Goal: Information Seeking & Learning: Learn about a topic

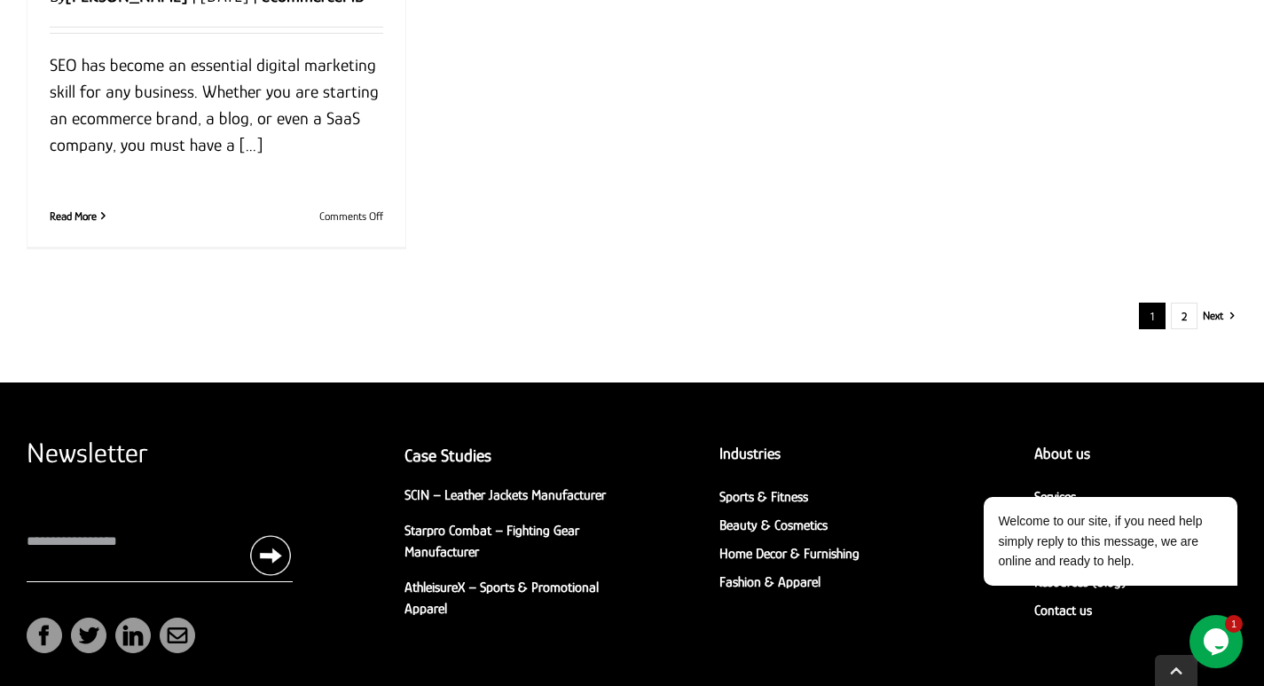
scroll to position [2485, 0]
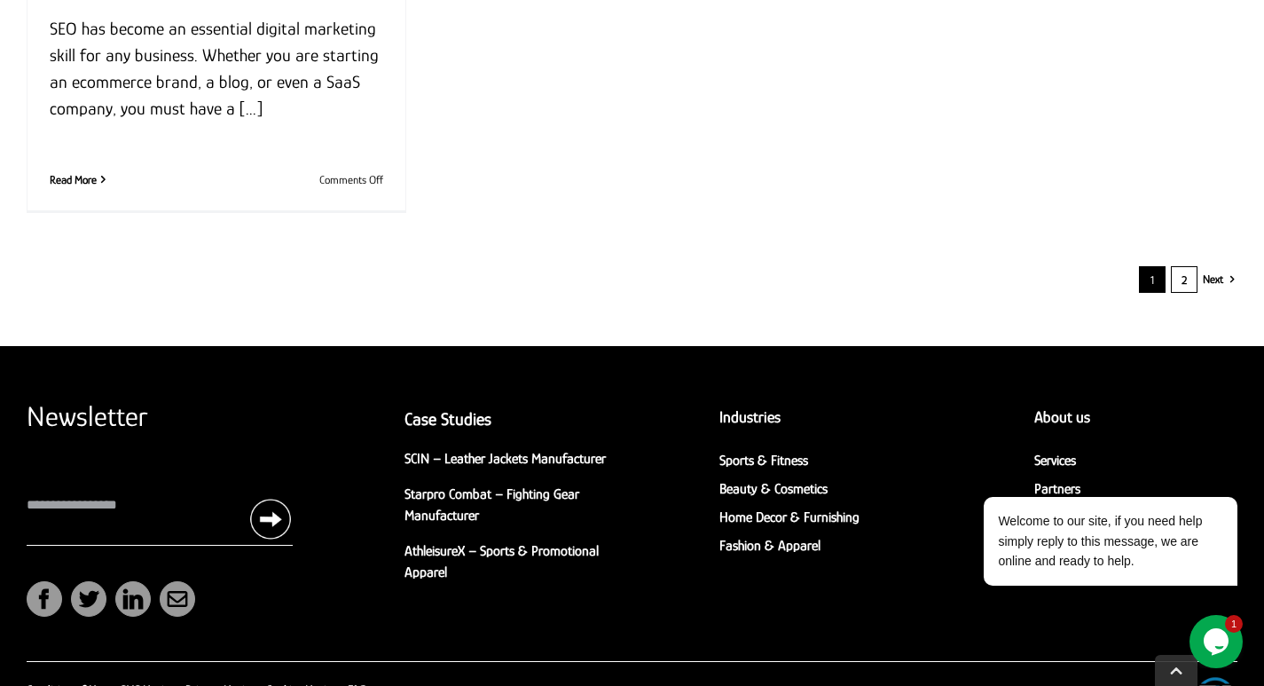
click at [1186, 288] on link "2" at bounding box center [1184, 279] width 27 height 27
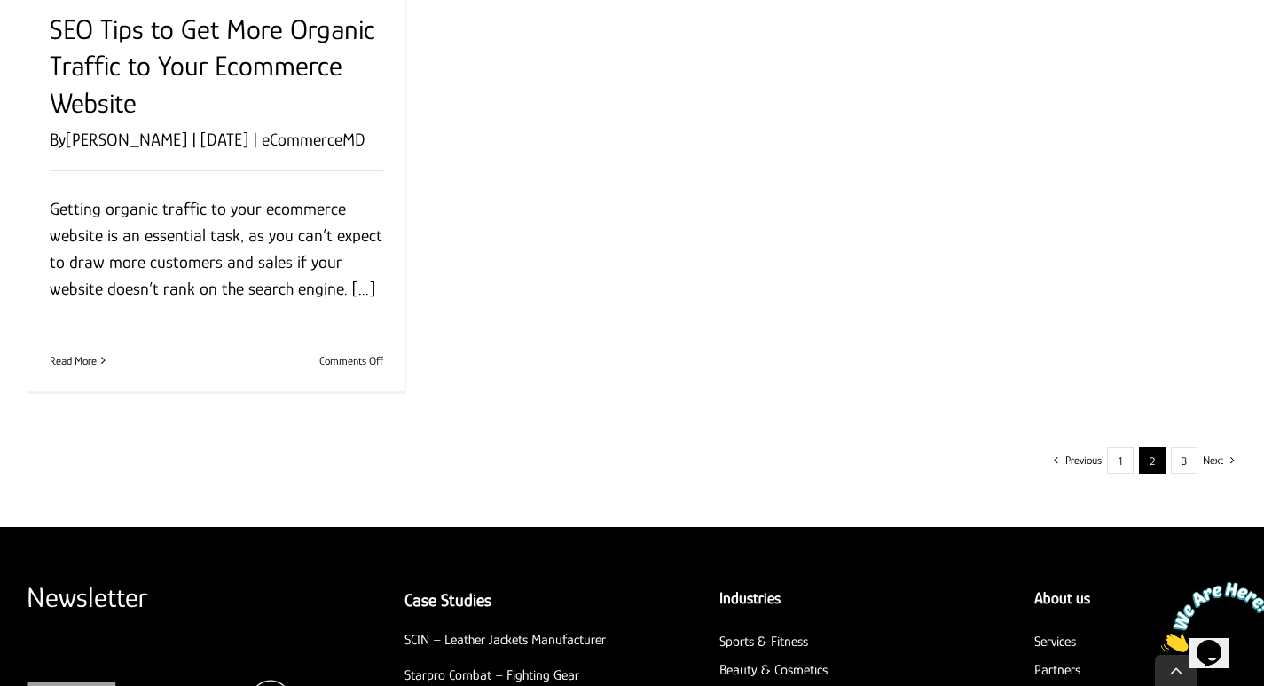
scroll to position [2396, 0]
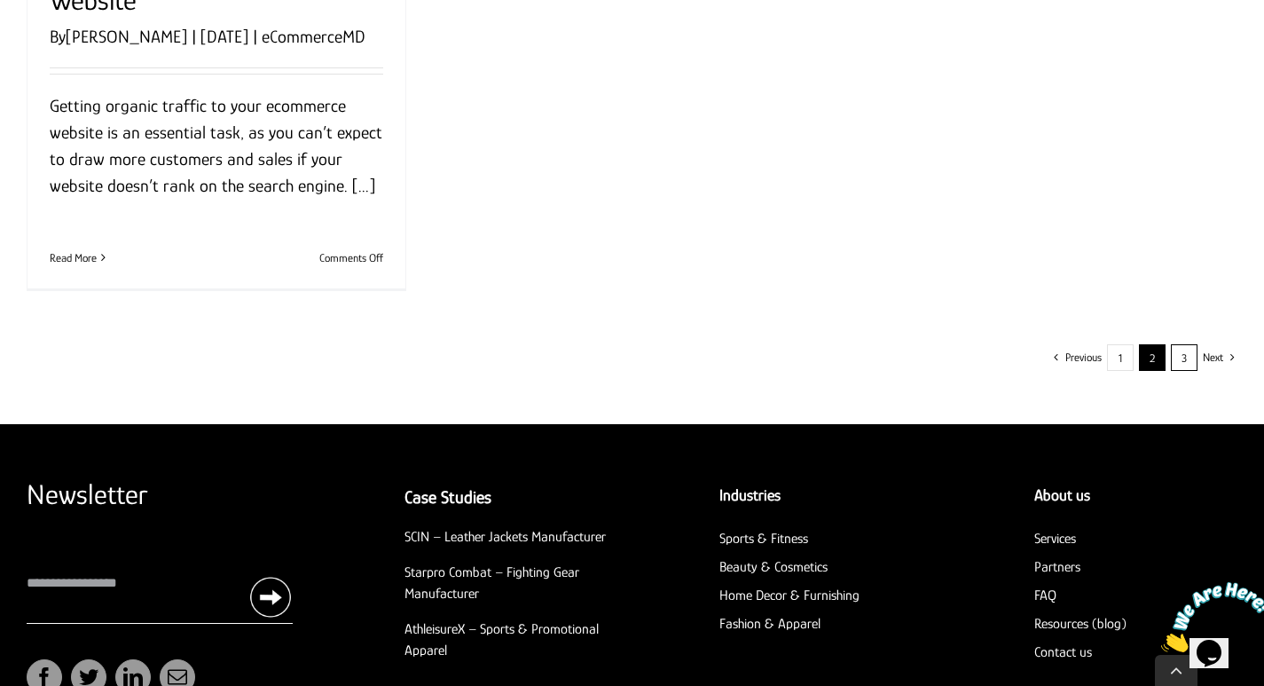
click at [1184, 360] on link "3" at bounding box center [1184, 357] width 27 height 27
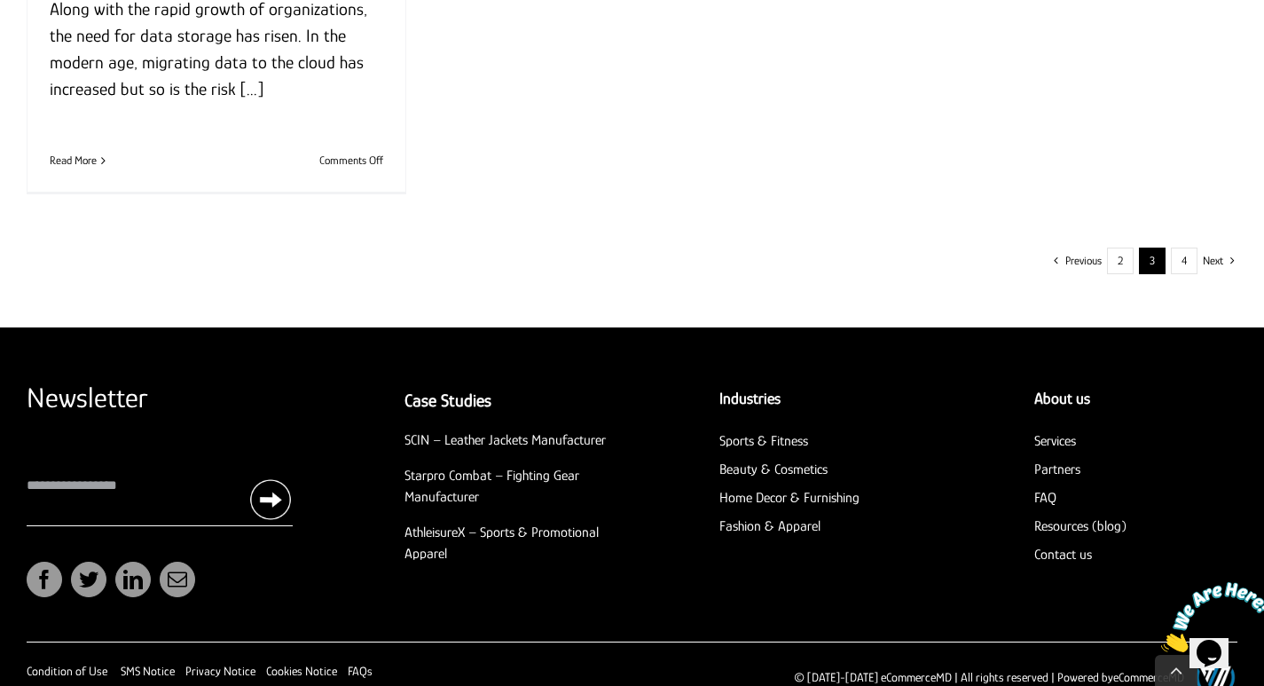
scroll to position [2573, 0]
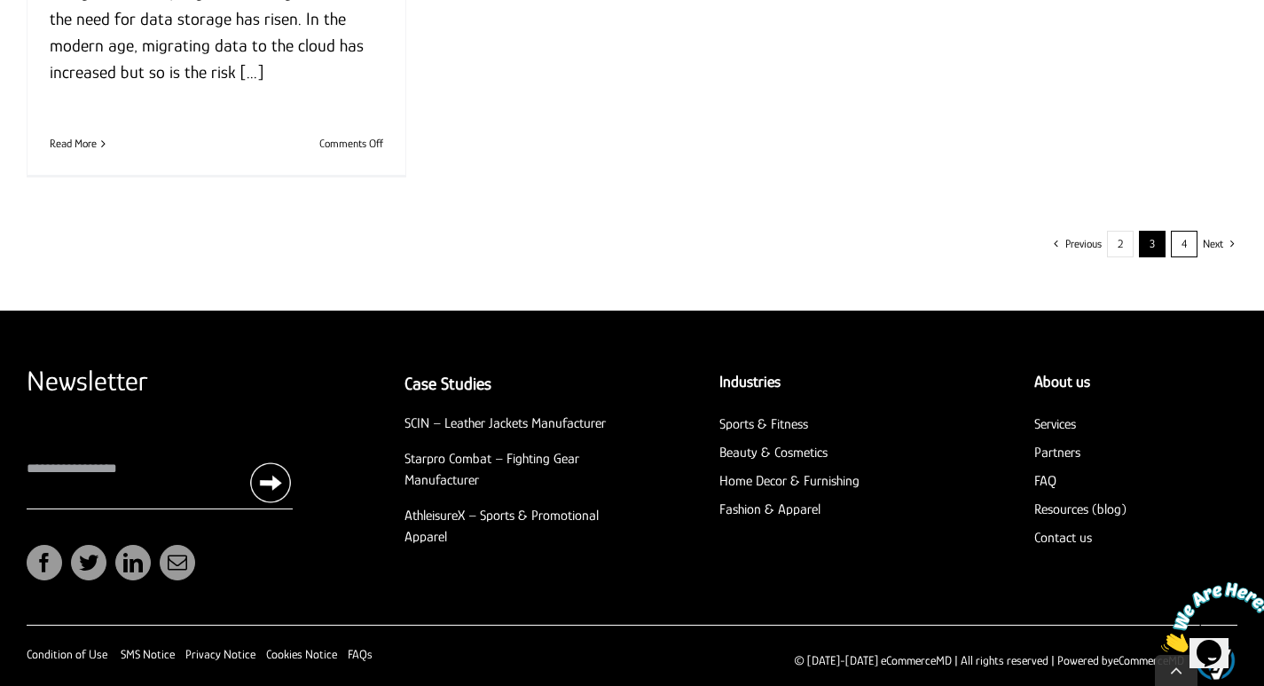
click at [1178, 243] on link "4" at bounding box center [1184, 244] width 27 height 27
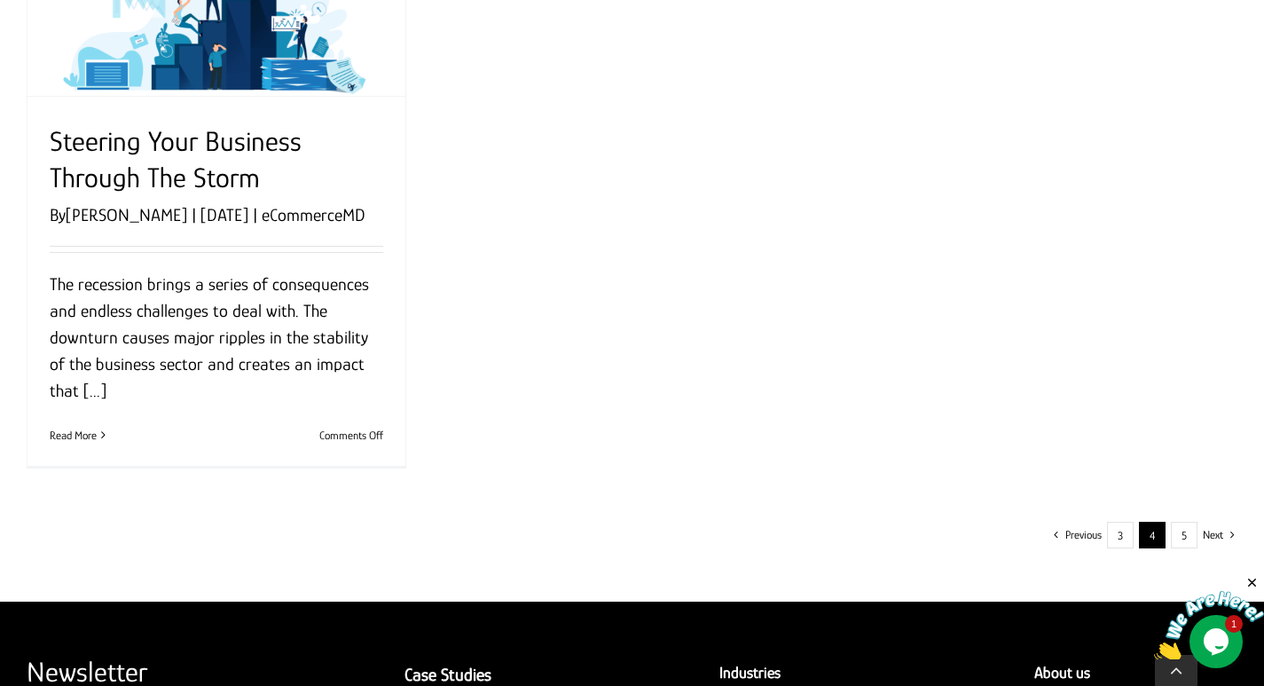
scroll to position [2307, 0]
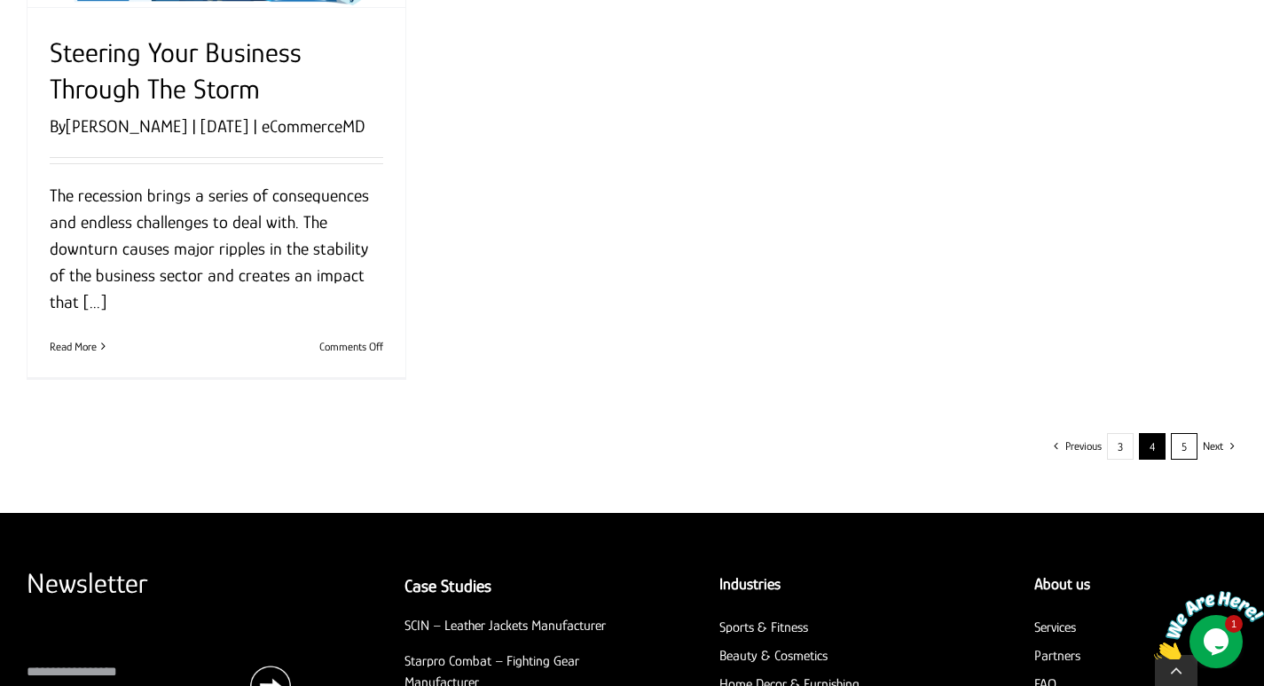
click at [1191, 441] on link "5" at bounding box center [1184, 446] width 27 height 27
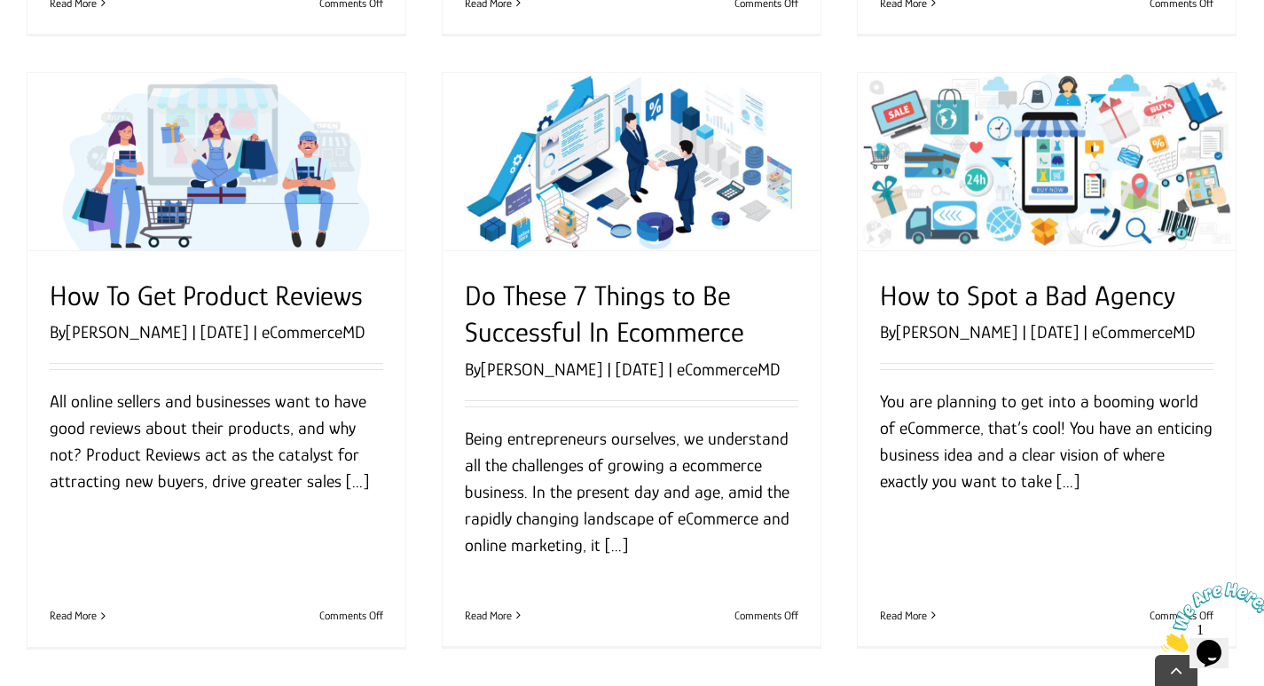
scroll to position [1420, 0]
